Goal: Download file/media

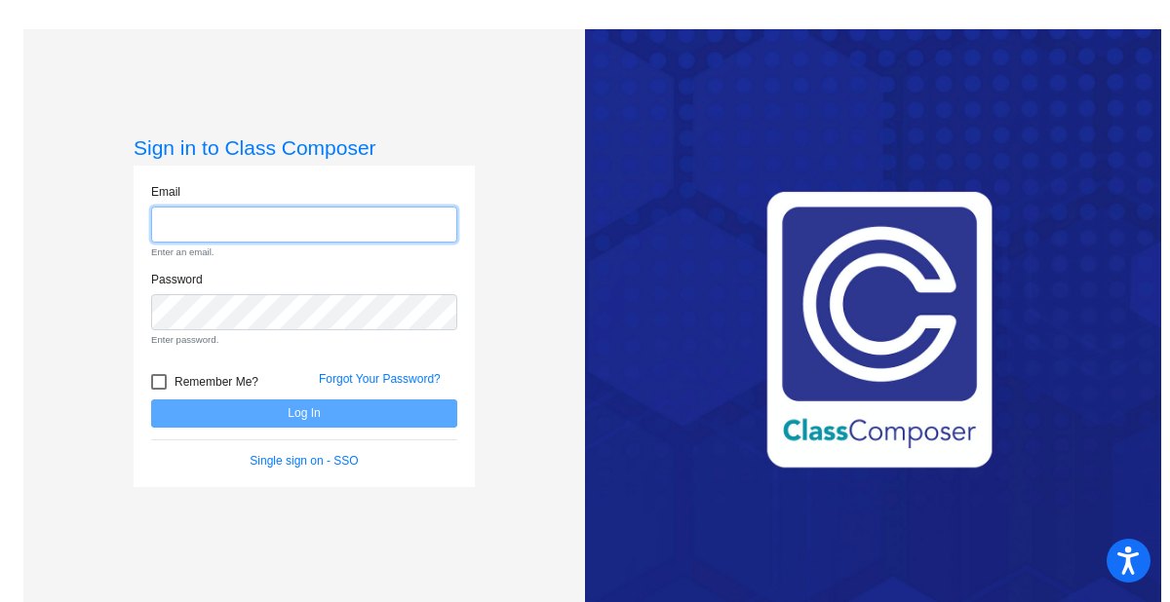
click at [312, 225] on input "email" at bounding box center [304, 225] width 306 height 36
type input "[EMAIL_ADDRESS][DOMAIN_NAME]"
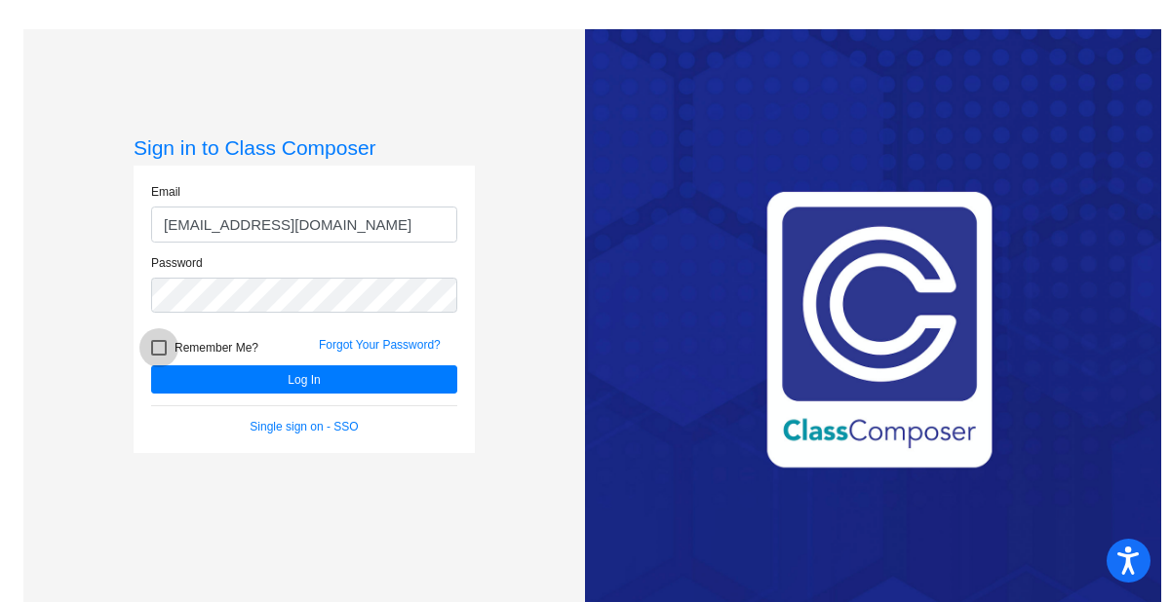
click at [155, 349] on div at bounding box center [159, 348] width 16 height 16
click at [158, 356] on input "Remember Me?" at bounding box center [158, 356] width 1 height 1
checkbox input "true"
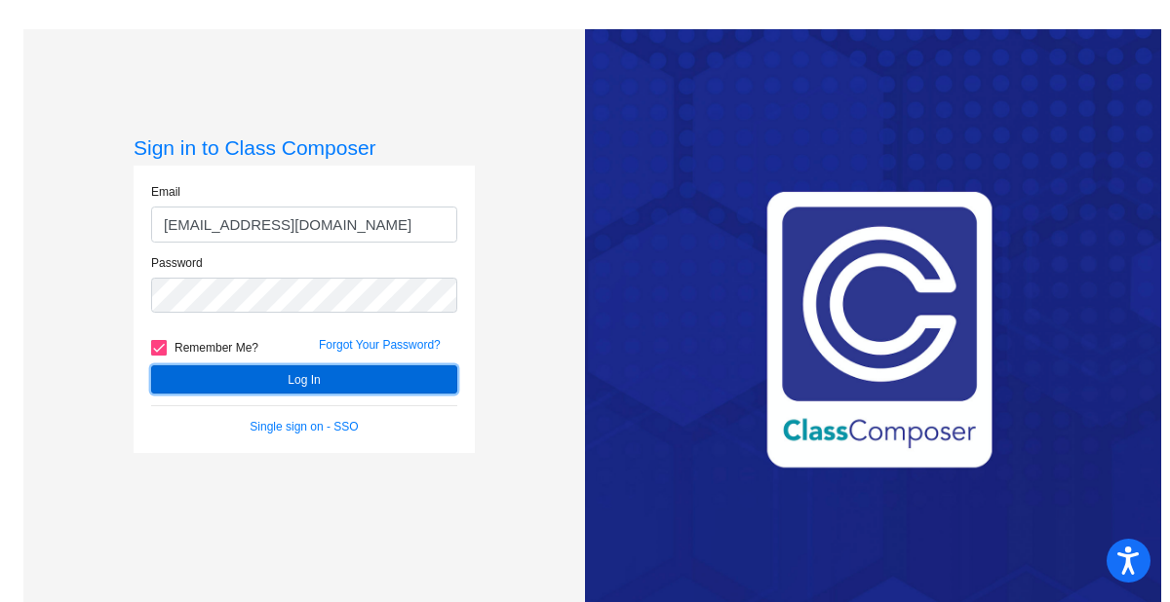
click at [292, 376] on button "Log In" at bounding box center [304, 379] width 306 height 28
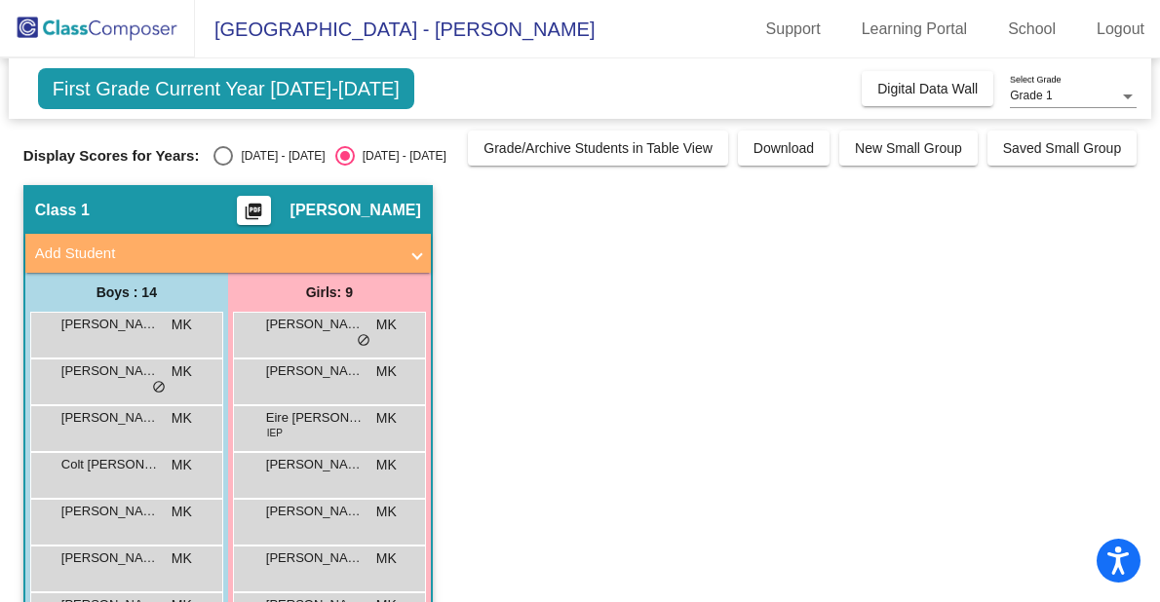
click at [220, 157] on div "Select an option" at bounding box center [222, 155] width 19 height 19
click at [222, 166] on input "[DATE] - [DATE]" at bounding box center [222, 166] width 1 height 1
radio input "true"
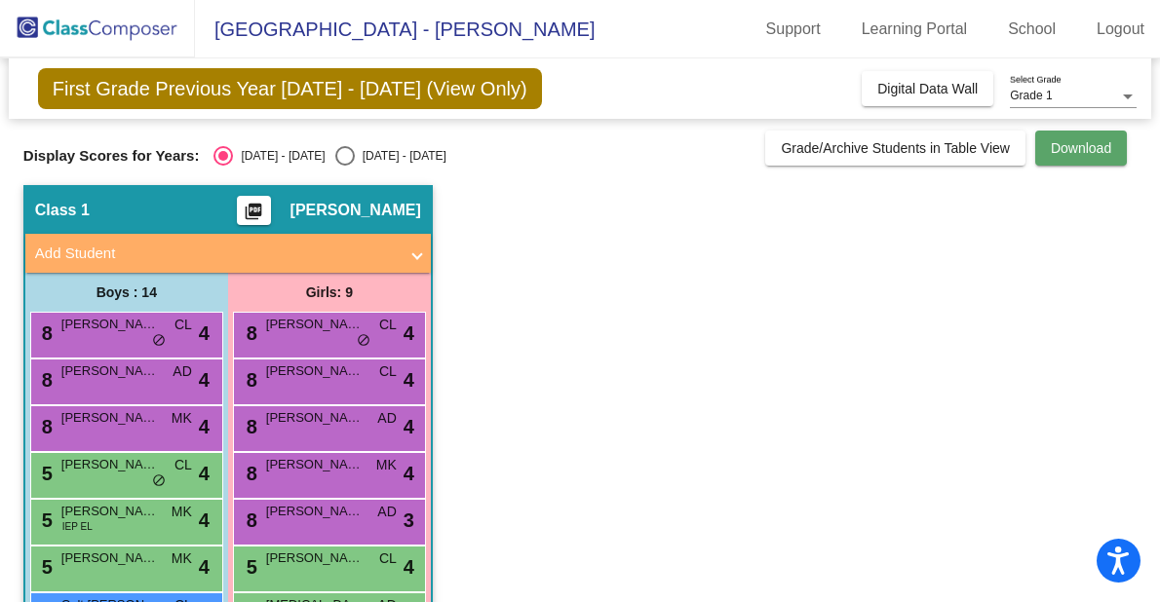
click at [1061, 153] on span "Download" at bounding box center [1081, 148] width 60 height 16
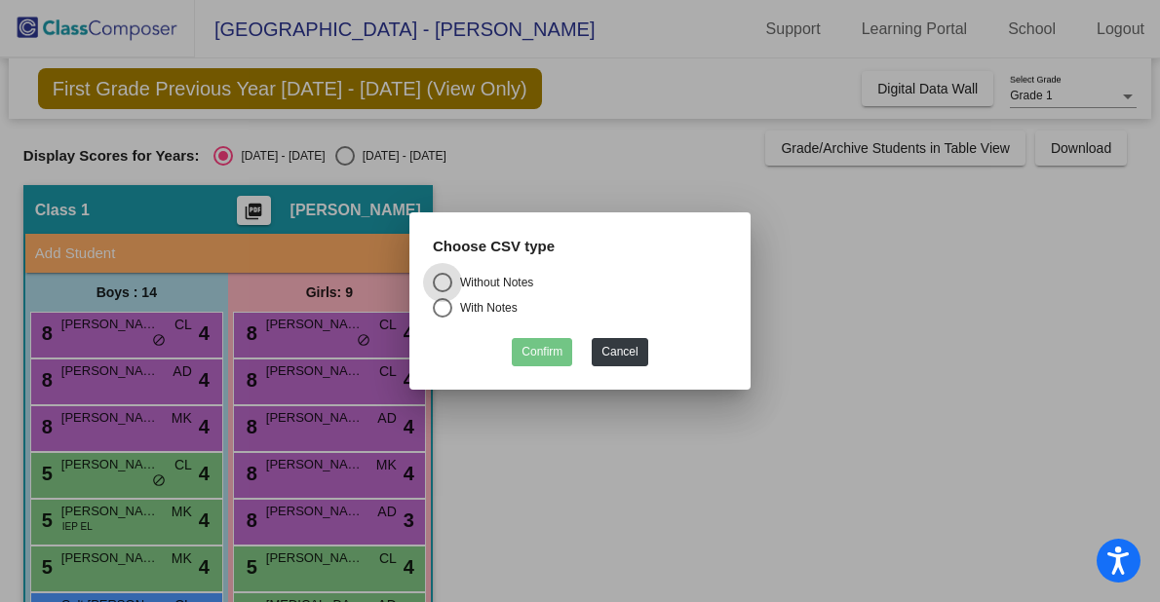
click at [443, 308] on div "Select an option" at bounding box center [442, 307] width 19 height 19
click at [442, 318] on input "With Notes" at bounding box center [441, 318] width 1 height 1
radio input "true"
click at [547, 348] on button "Confirm" at bounding box center [542, 352] width 60 height 28
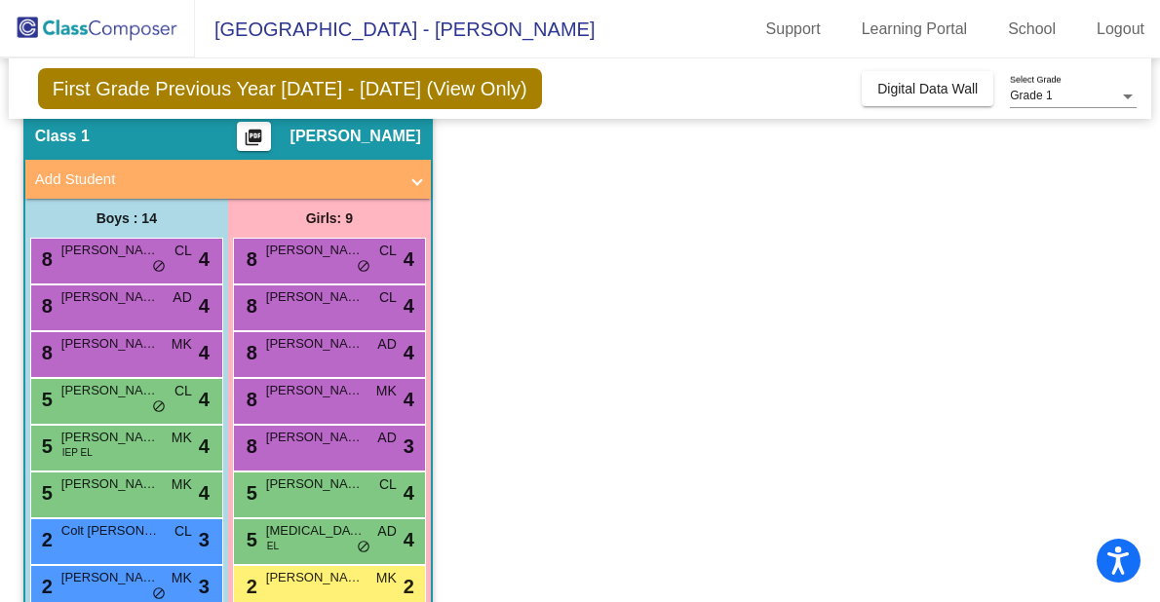
scroll to position [82, 0]
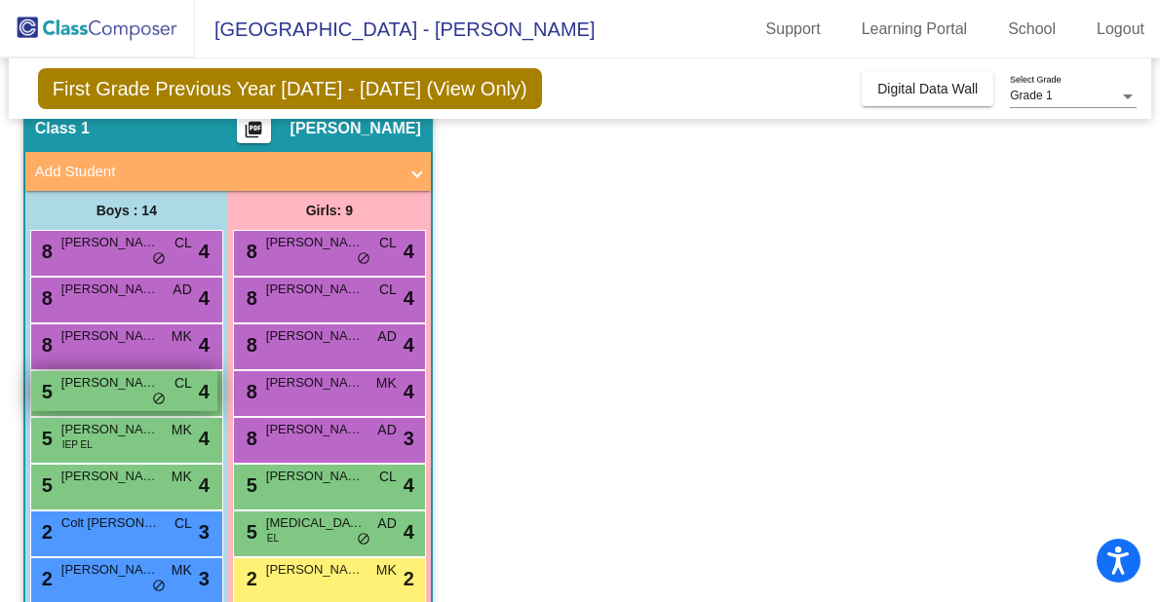
click at [129, 392] on span "[PERSON_NAME]" at bounding box center [109, 382] width 97 height 19
